Goal: Navigation & Orientation: Find specific page/section

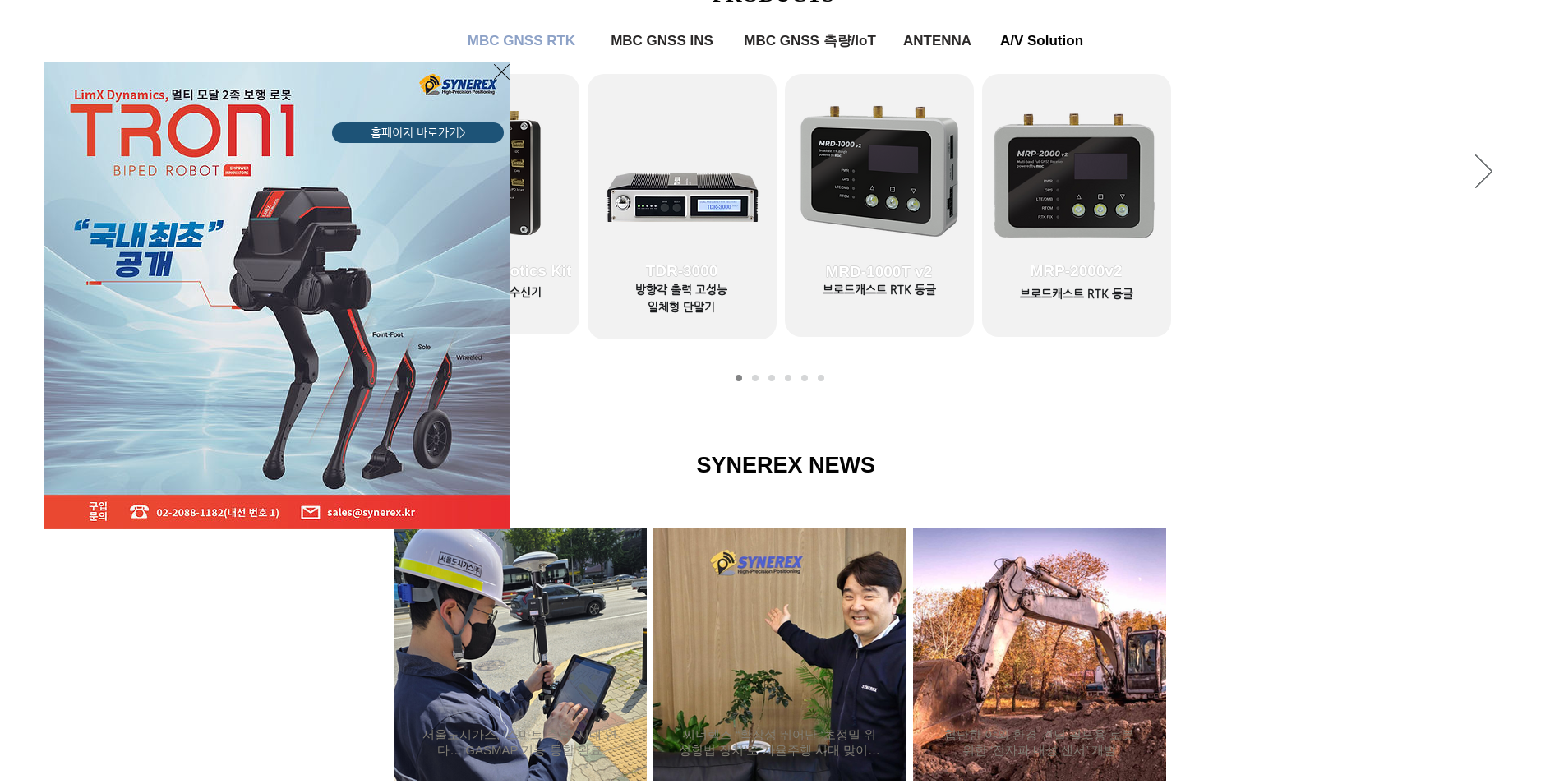
click at [495, 78] on icon "사이트로 돌아가기" at bounding box center [501, 72] width 16 height 20
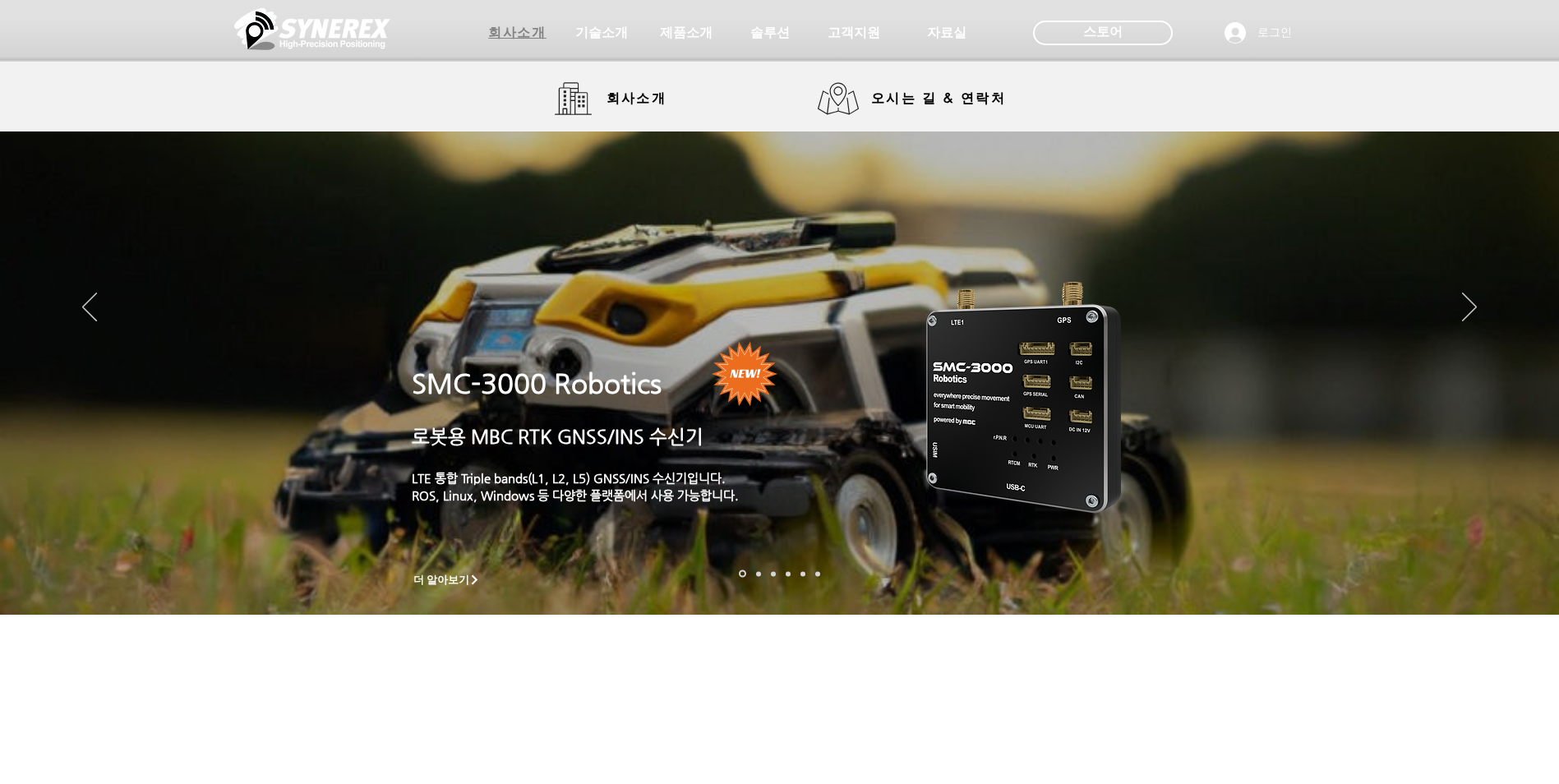
click at [509, 38] on span "회사소개" at bounding box center [517, 33] width 57 height 18
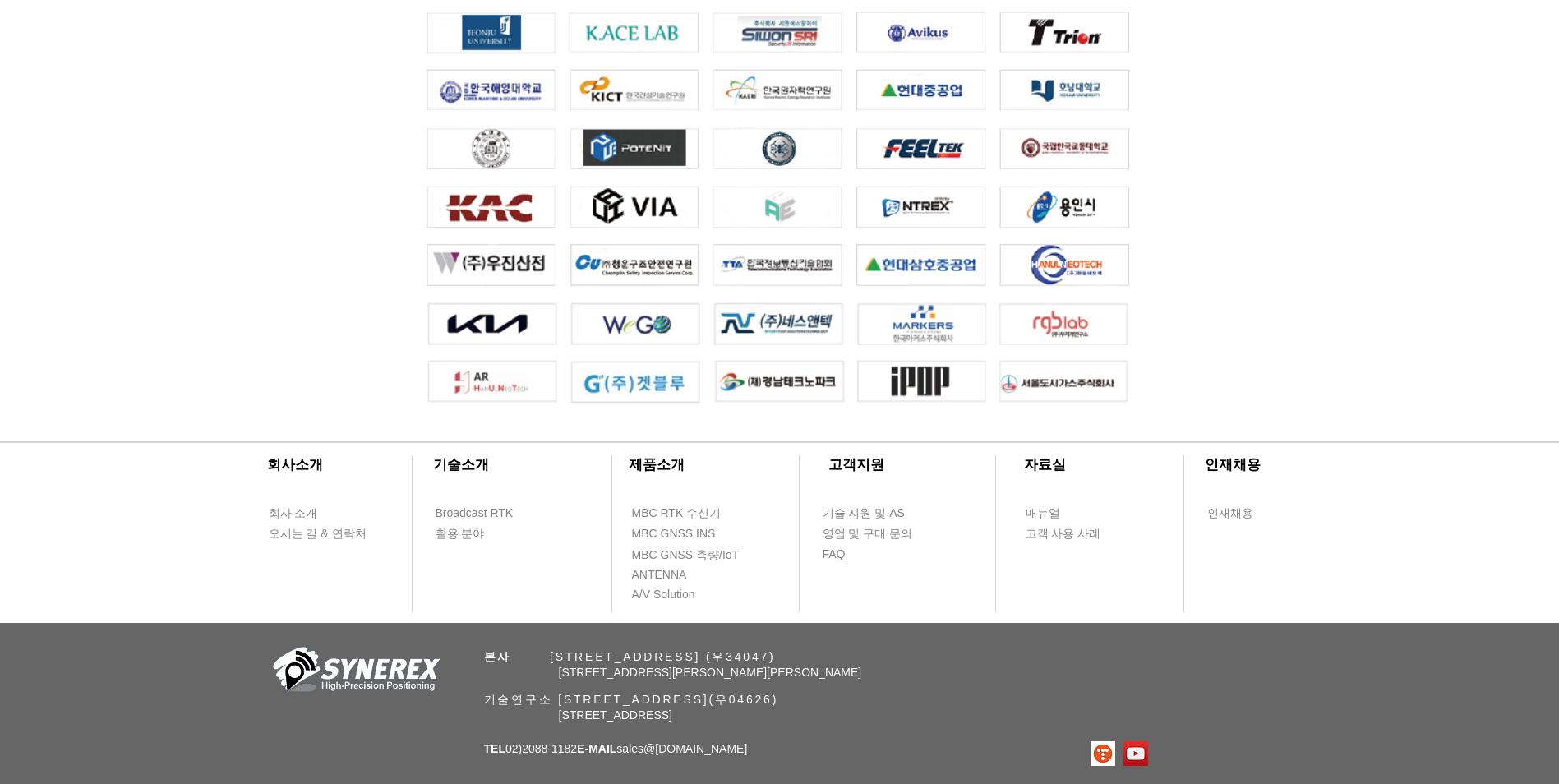
scroll to position [3613, 0]
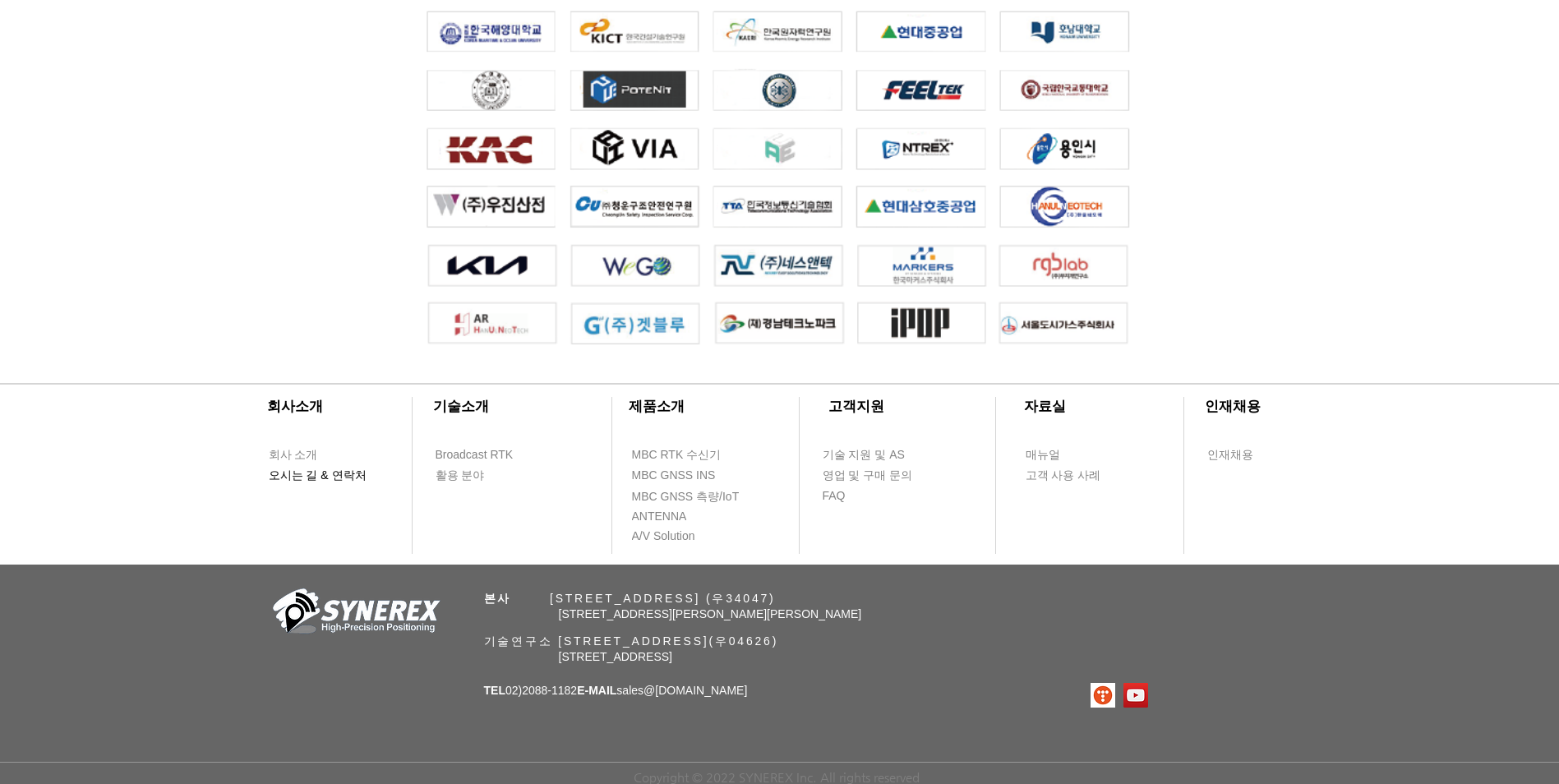
click at [302, 476] on span "오시는 길 & 연락처" at bounding box center [318, 476] width 98 height 17
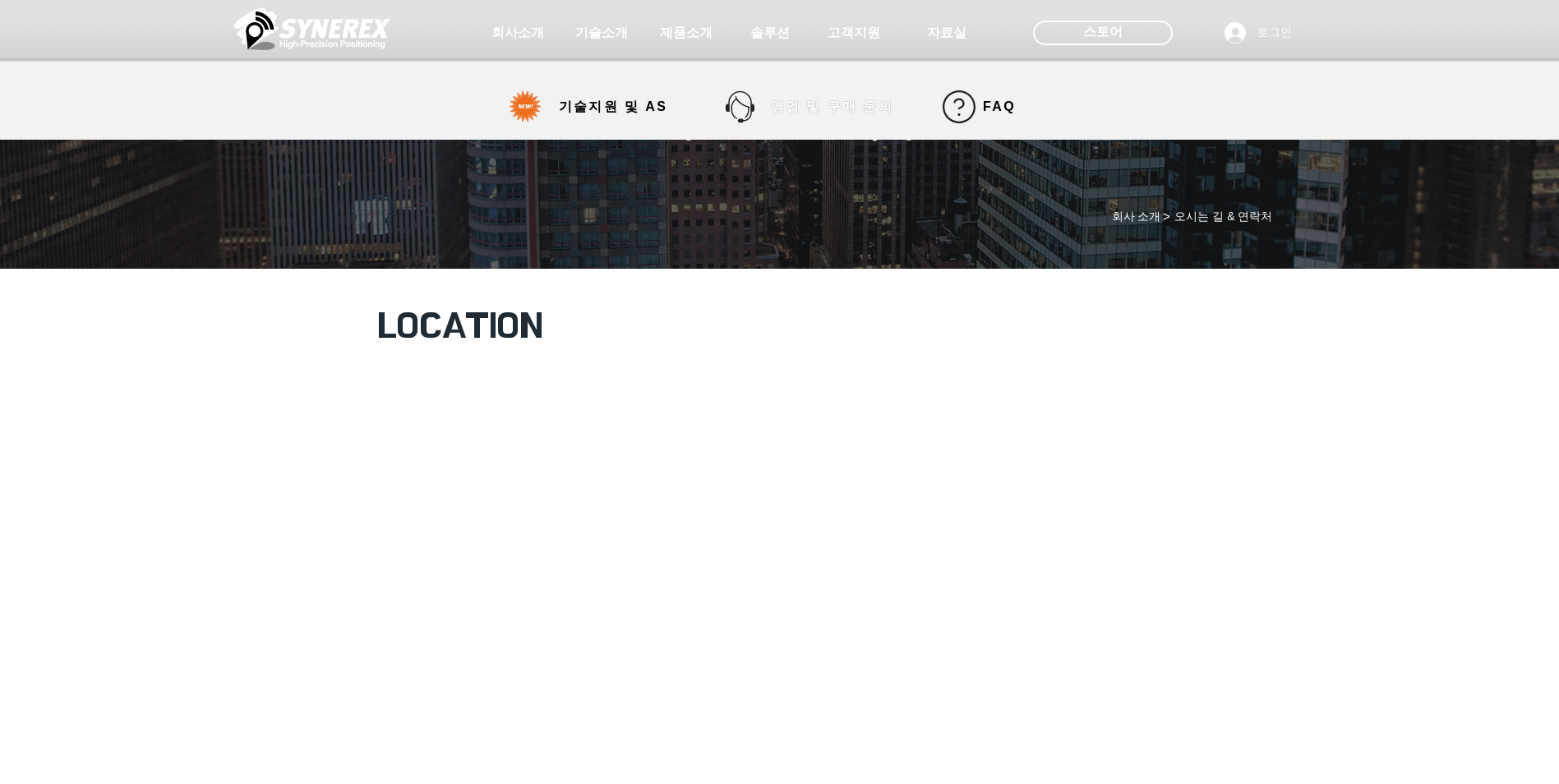
click at [846, 114] on span "영업 및 구매 문의" at bounding box center [832, 107] width 122 height 18
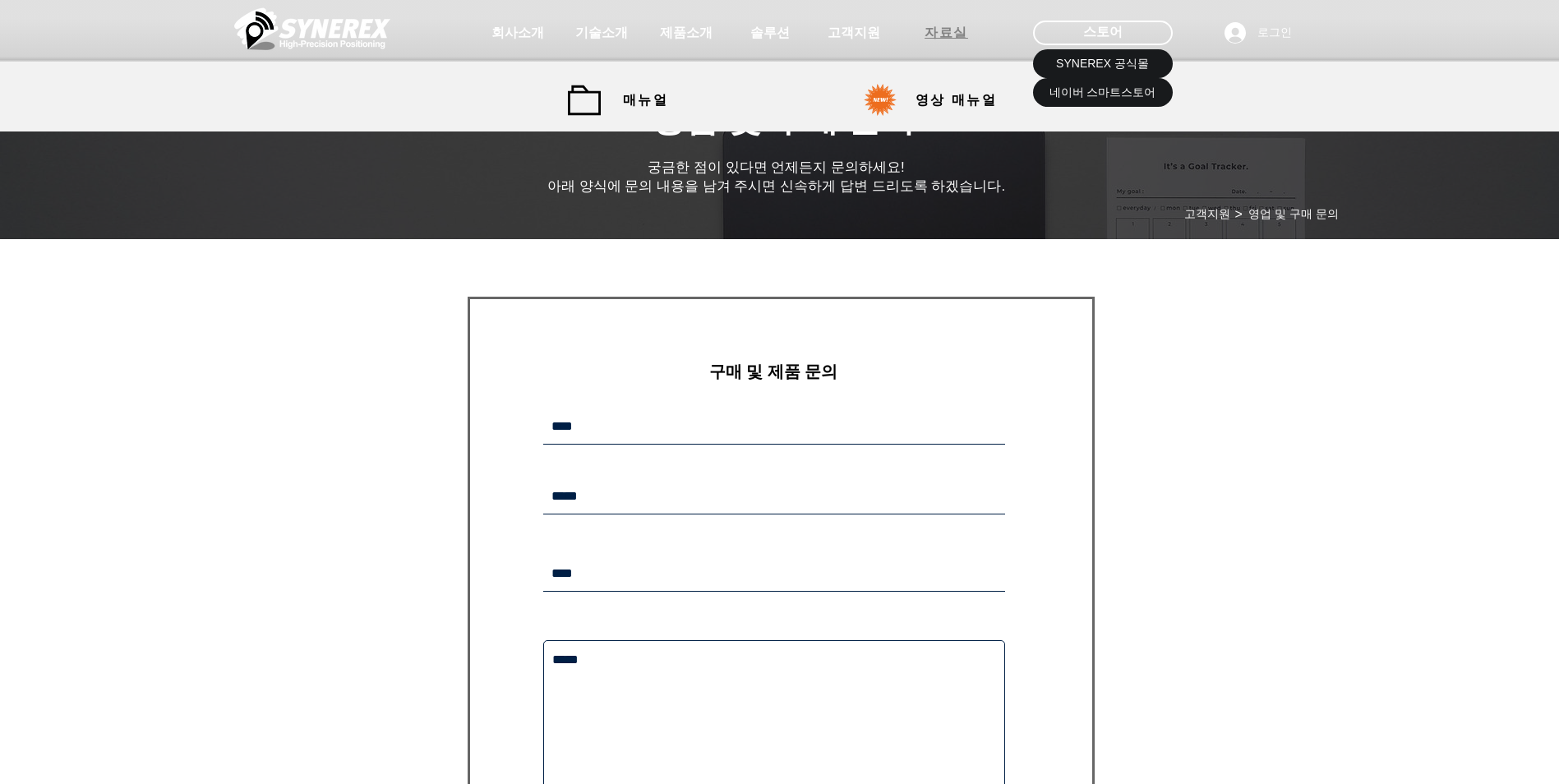
click at [952, 27] on span "자료실" at bounding box center [946, 33] width 43 height 18
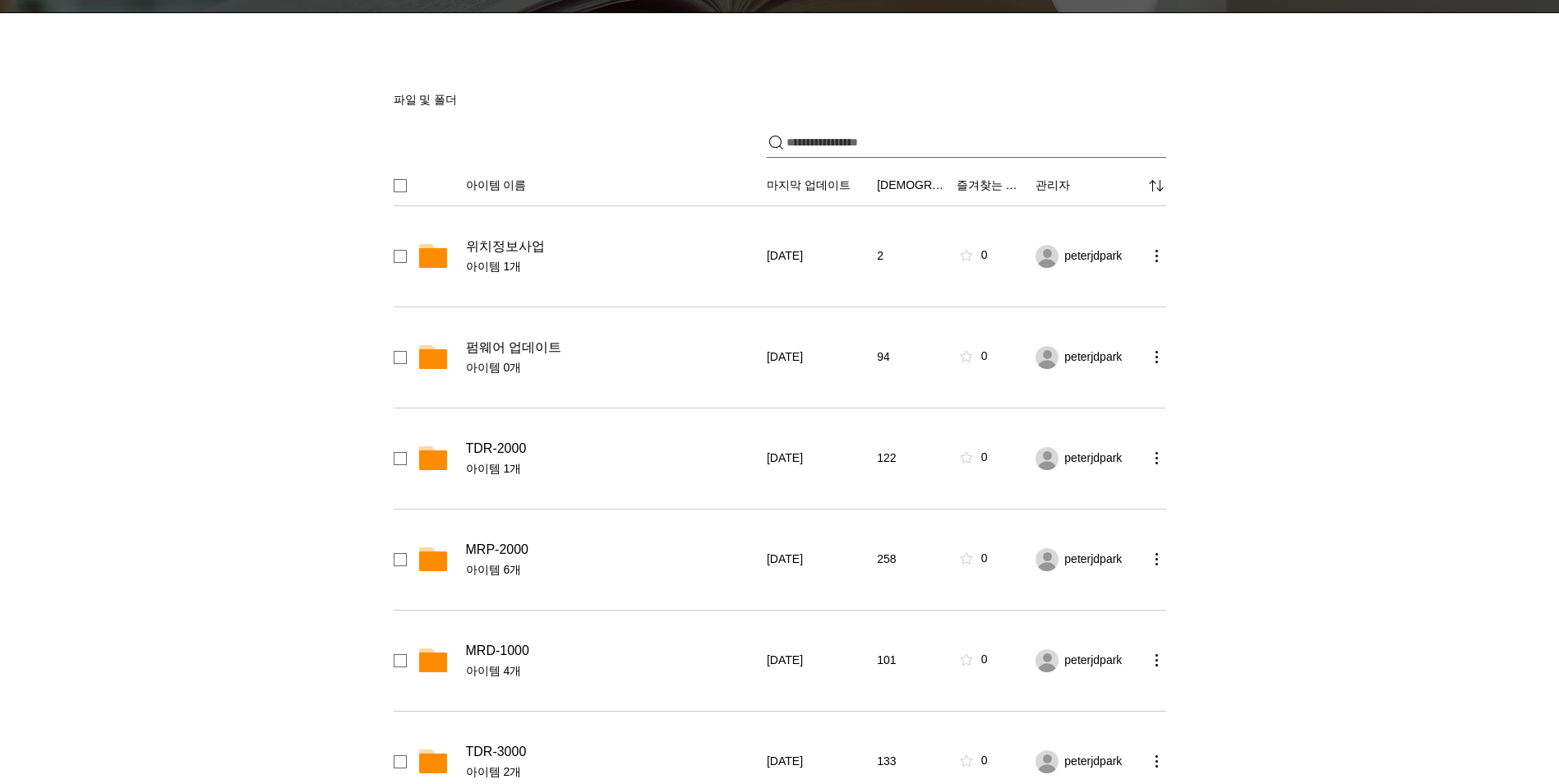
scroll to position [328, 0]
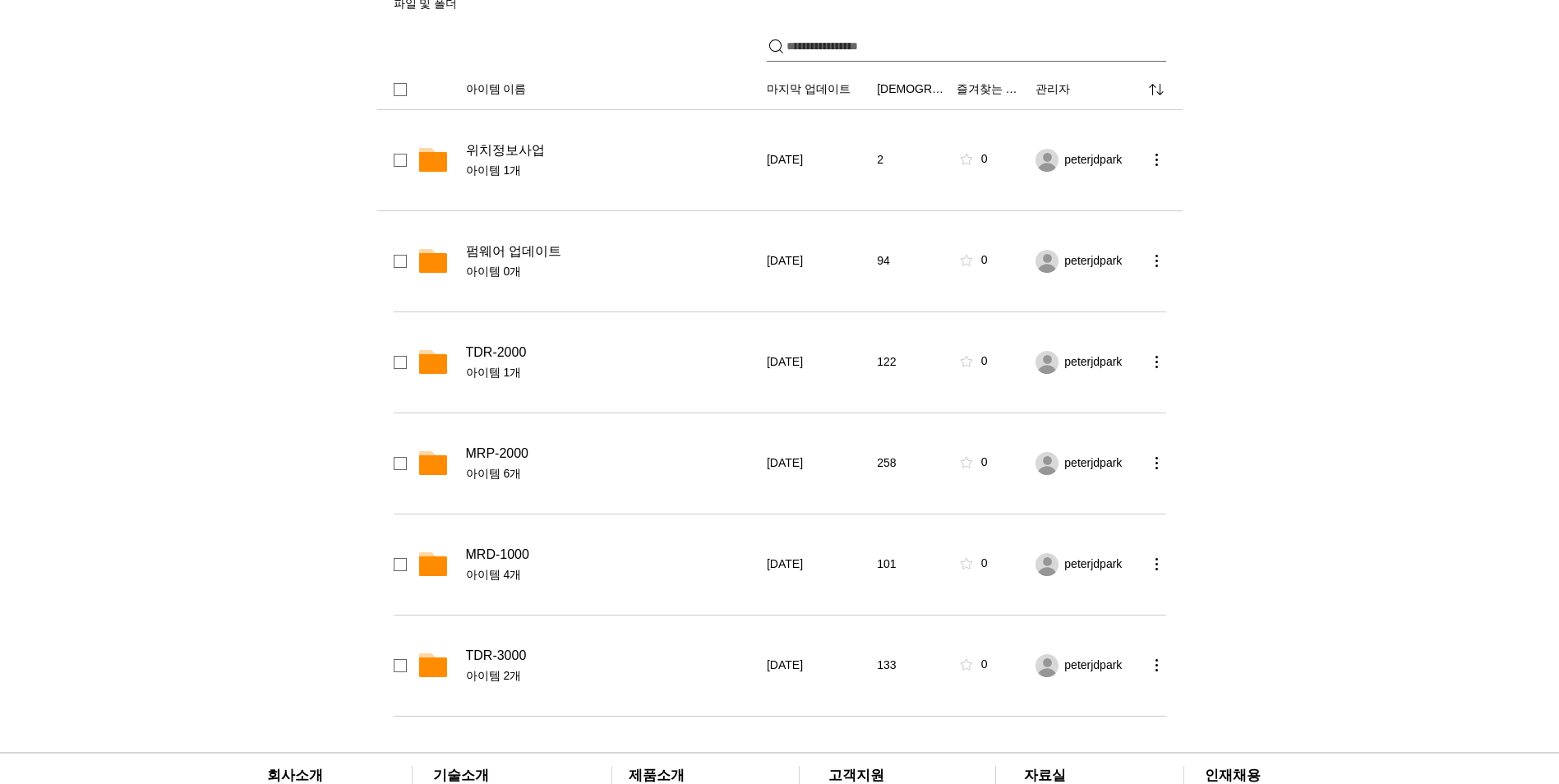
click at [515, 149] on span "위치정보사업" at bounding box center [505, 151] width 79 height 17
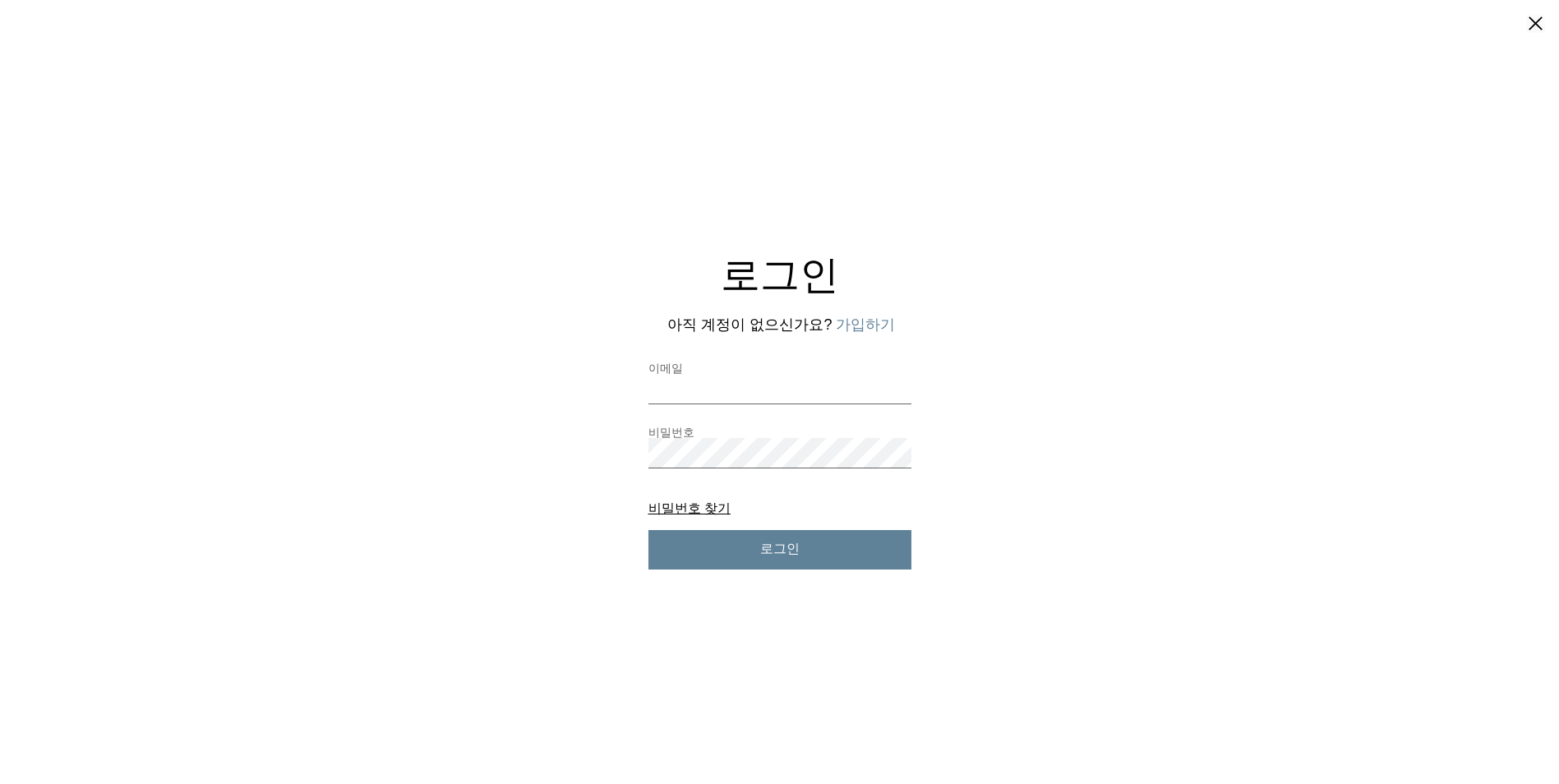
scroll to position [0, 0]
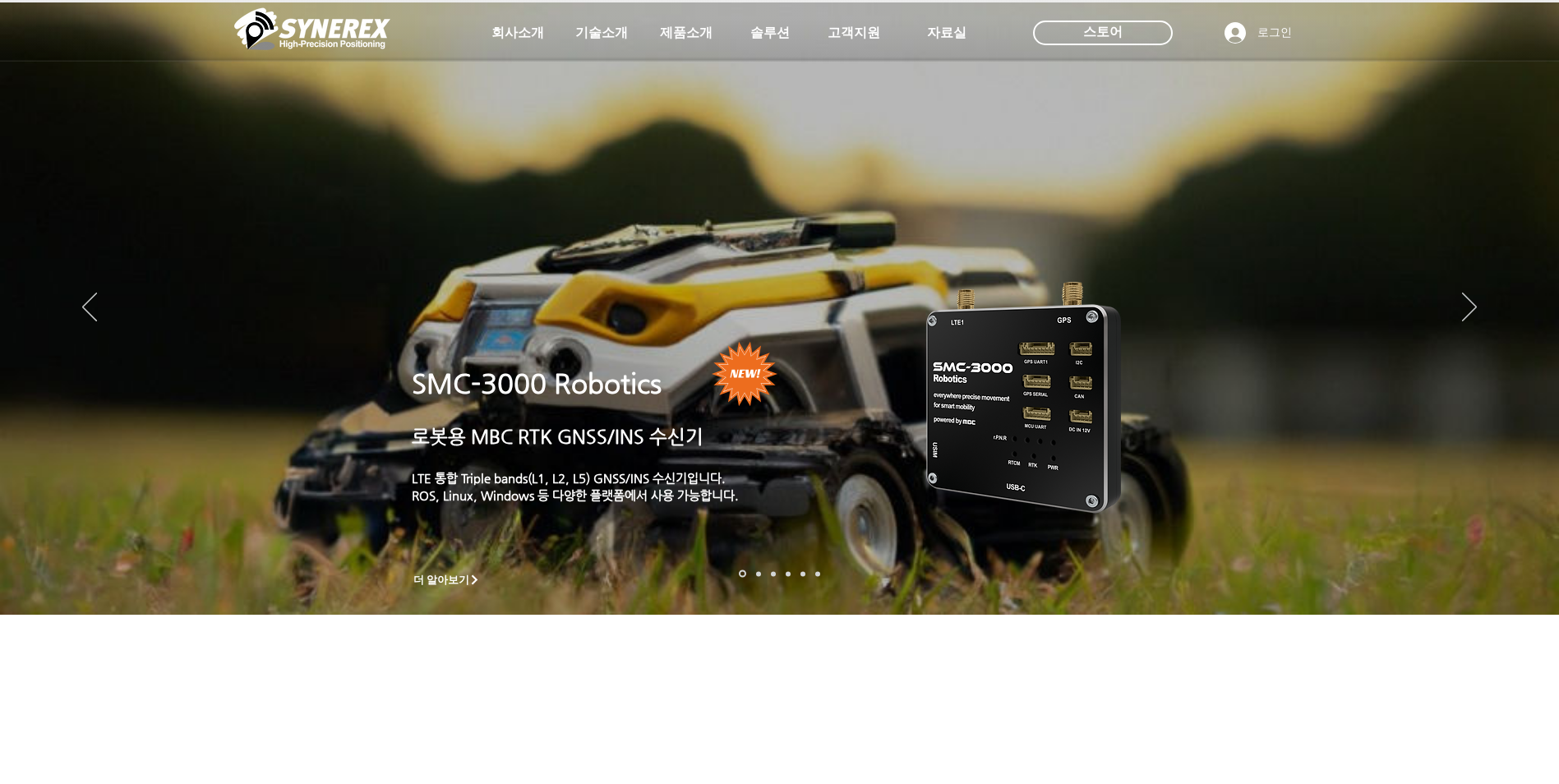
click at [358, 33] on img at bounding box center [312, 28] width 156 height 49
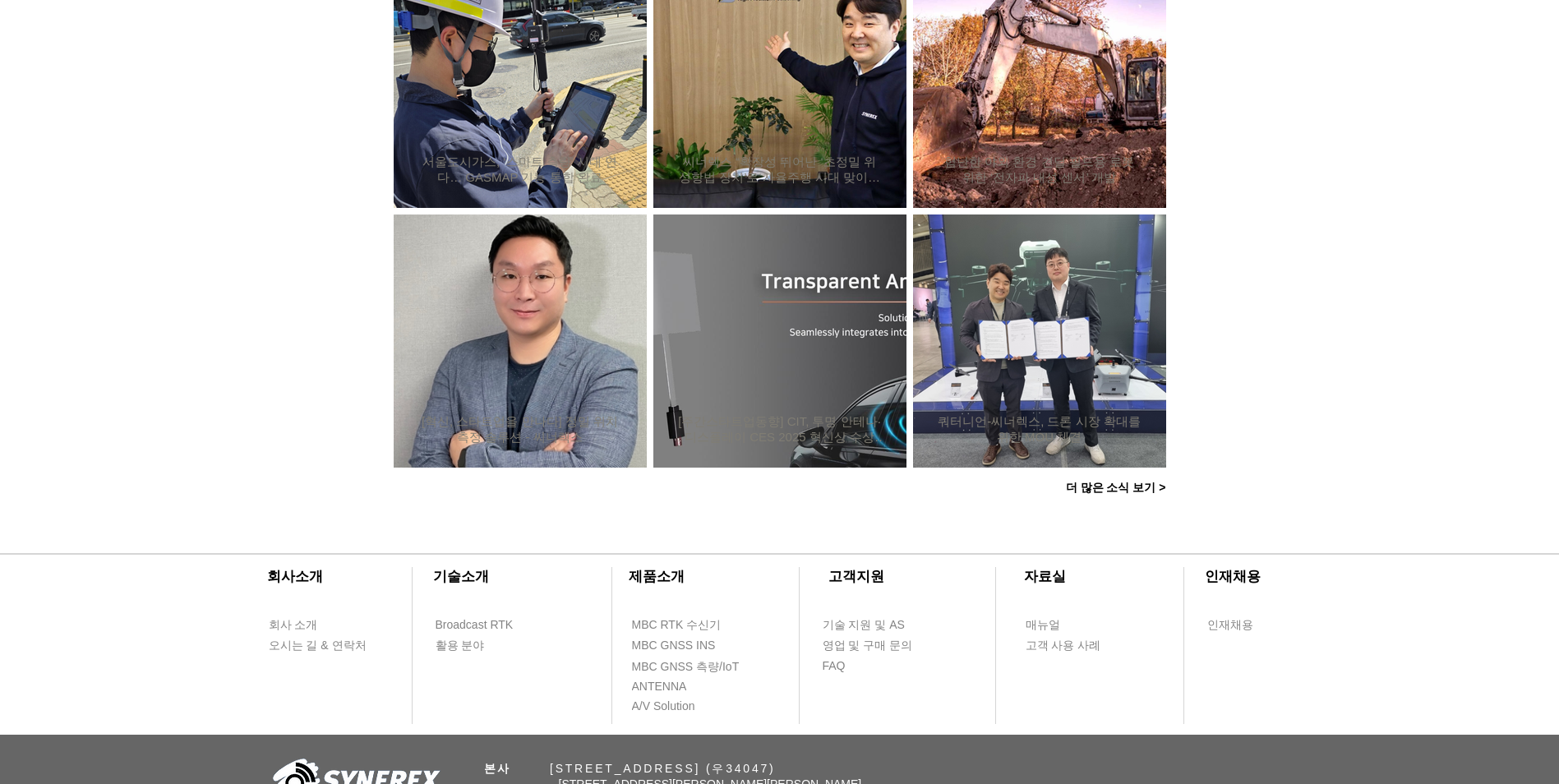
scroll to position [1549, 0]
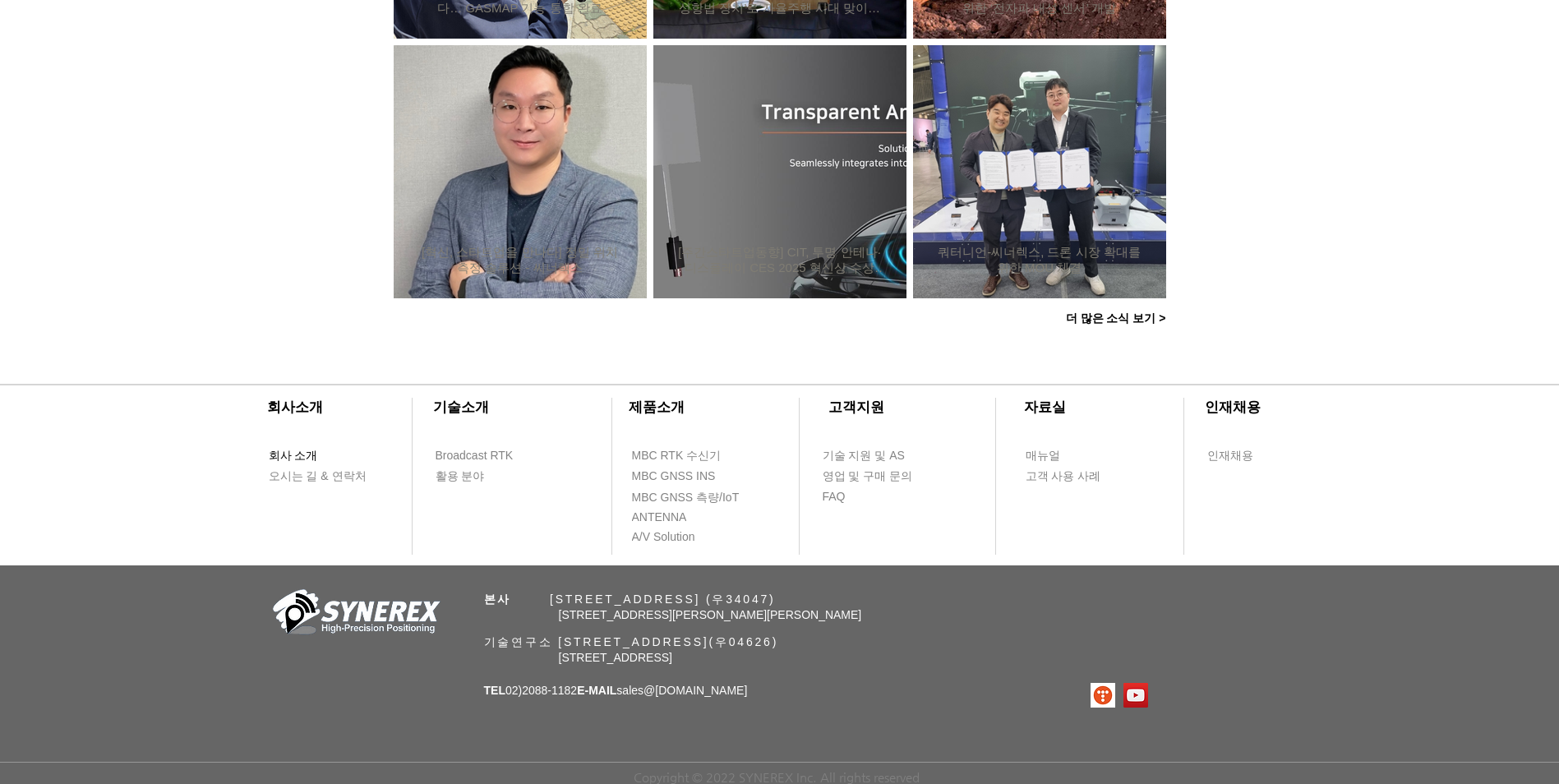
click at [302, 448] on span "회사 소개" at bounding box center [293, 456] width 49 height 17
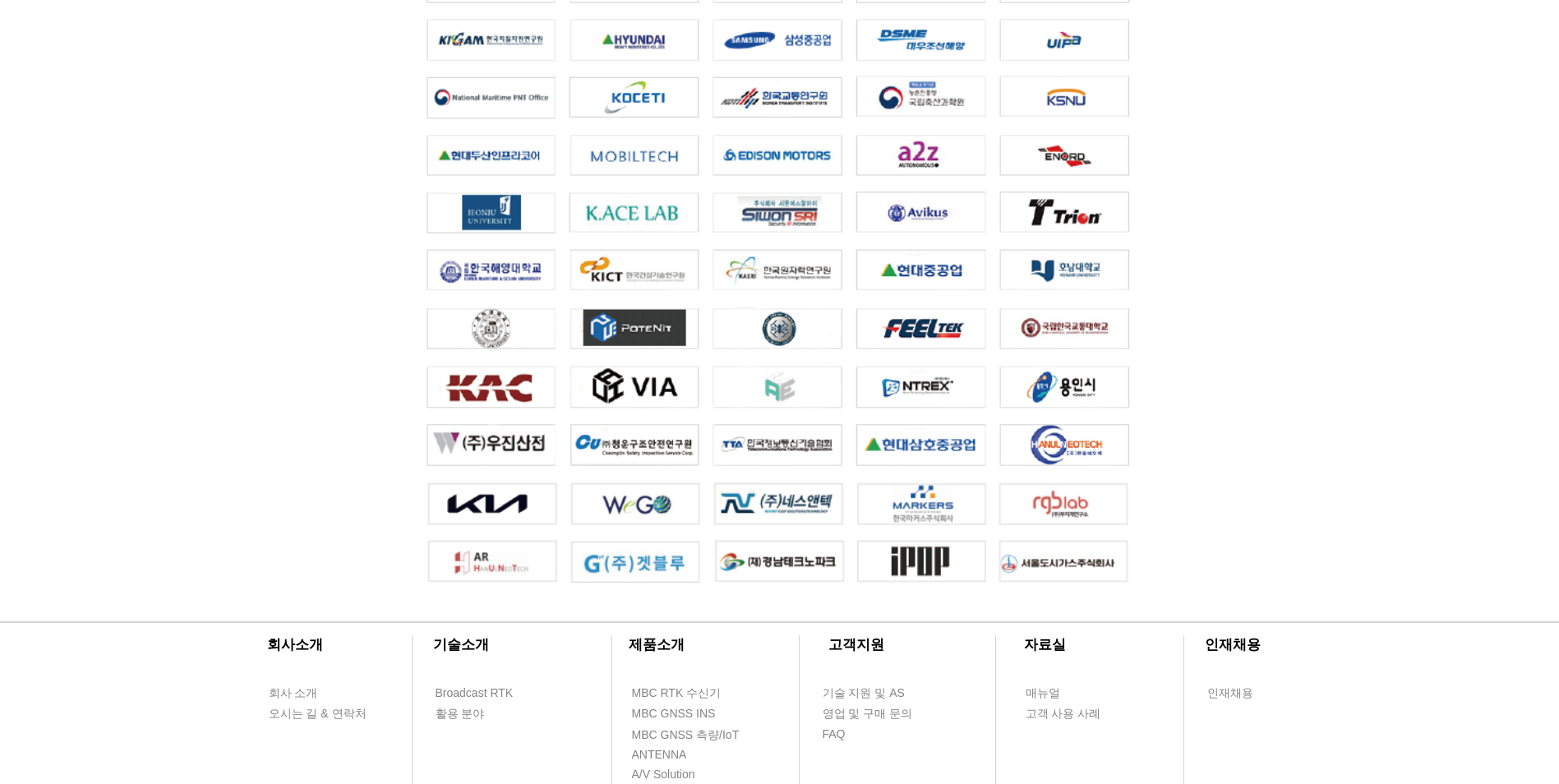
scroll to position [3613, 0]
